Goal: Task Accomplishment & Management: Manage account settings

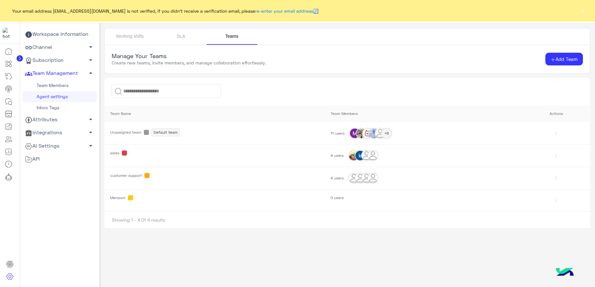
click at [57, 84] on link "Team Members" at bounding box center [59, 85] width 74 height 11
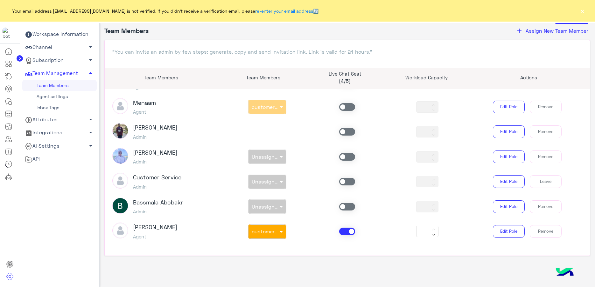
scroll to position [25, 0]
click at [344, 231] on span at bounding box center [347, 232] width 16 height 8
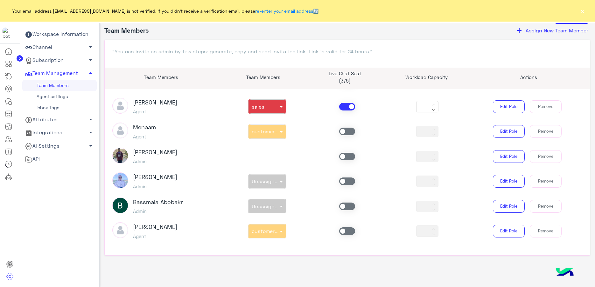
scroll to position [384, 0]
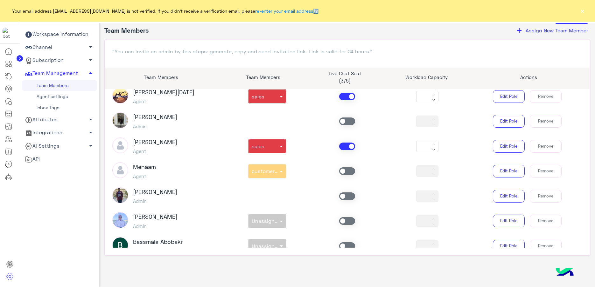
click at [345, 143] on span at bounding box center [347, 147] width 16 height 8
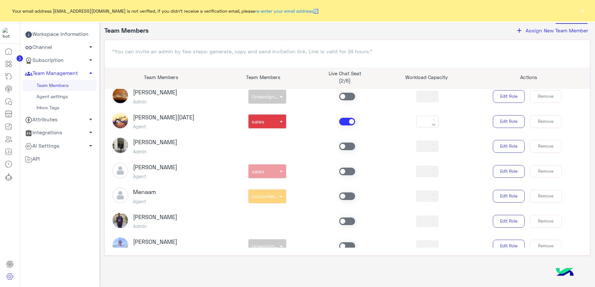
scroll to position [344, 0]
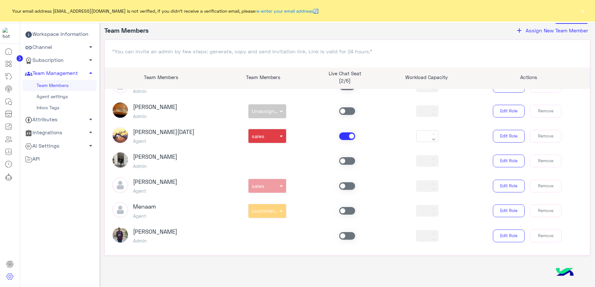
click at [342, 134] on span at bounding box center [347, 137] width 16 height 8
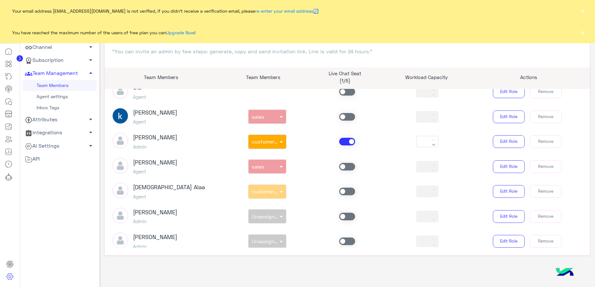
scroll to position [145, 0]
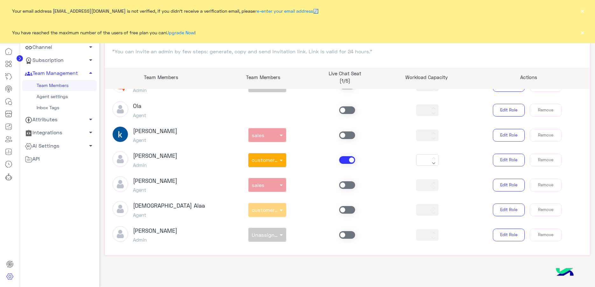
click at [339, 163] on span at bounding box center [347, 160] width 16 height 8
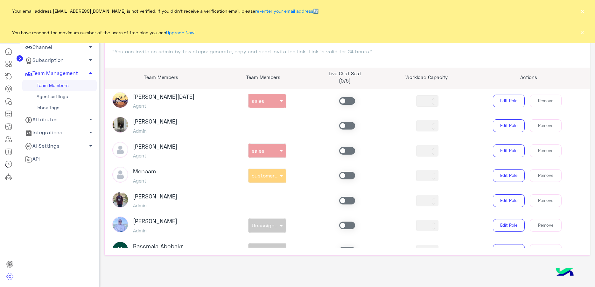
scroll to position [398, 0]
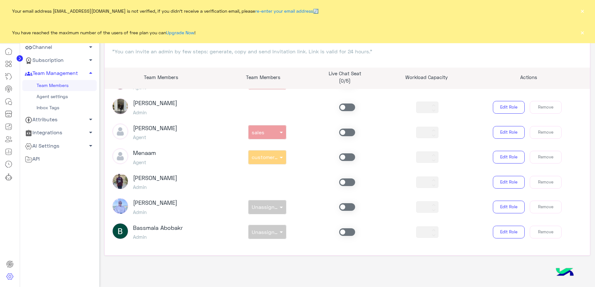
click at [347, 156] on span at bounding box center [347, 158] width 16 height 8
click at [276, 158] on div "non × customer support" at bounding box center [267, 157] width 80 height 14
click at [273, 159] on span "customer support" at bounding box center [274, 157] width 44 height 6
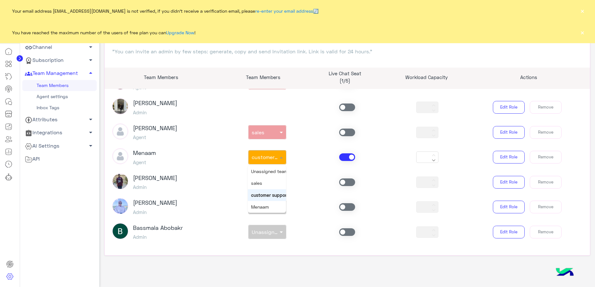
click at [271, 196] on span "customer support" at bounding box center [270, 195] width 38 height 5
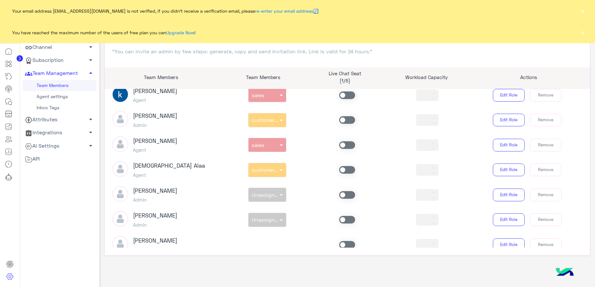
scroll to position [185, 0]
click at [353, 195] on span at bounding box center [347, 196] width 16 height 8
click at [275, 194] on div at bounding box center [267, 193] width 38 height 6
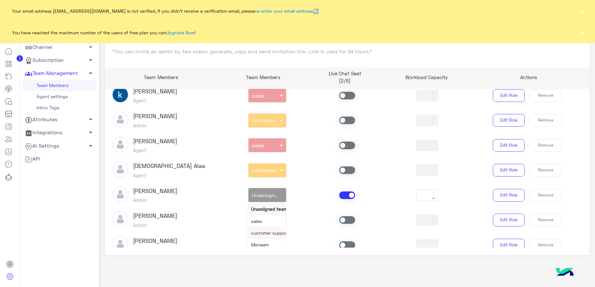
click at [272, 232] on span "customer support" at bounding box center [270, 233] width 38 height 5
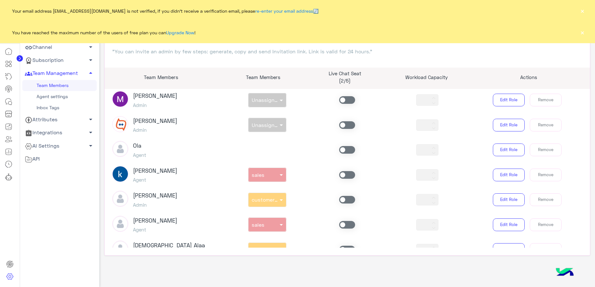
click at [346, 176] on span at bounding box center [347, 175] width 16 height 8
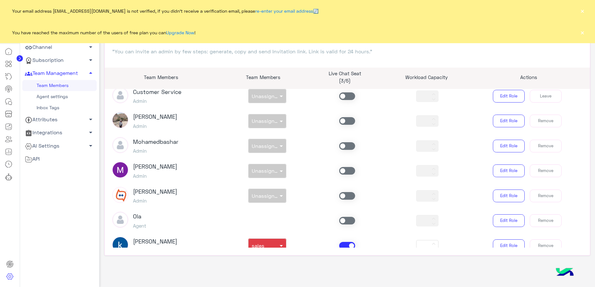
scroll to position [0, 0]
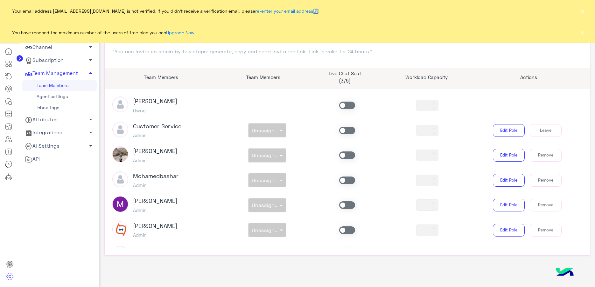
click at [584, 8] on button "×" at bounding box center [582, 11] width 6 height 6
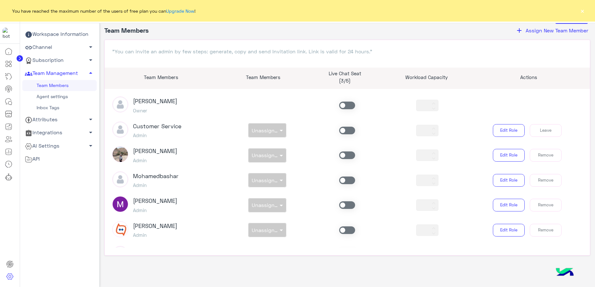
click at [583, 14] on button "×" at bounding box center [582, 11] width 6 height 6
